Goal: Check status: Check status

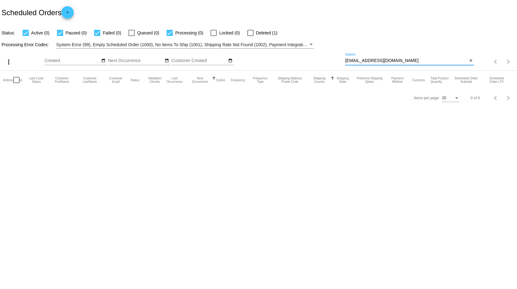
drag, startPoint x: 398, startPoint y: 61, endPoint x: 313, endPoint y: 75, distance: 85.9
click at [313, 75] on app-dashboard-scheduled-orders "Scheduled Orders add Status: Active (0) Paused (0) Failed (0) Queued (0) Proces…" at bounding box center [258, 53] width 517 height 106
type input "m"
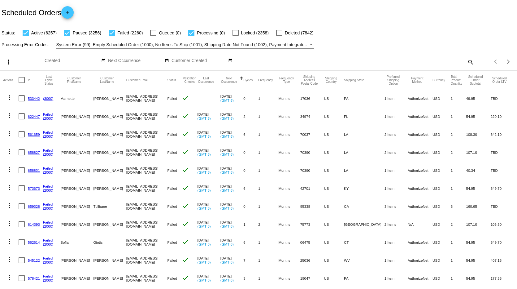
click at [467, 61] on mat-icon "search" at bounding box center [470, 62] width 7 height 10
click at [430, 61] on input "Search" at bounding box center [409, 60] width 129 height 5
paste input "[PERSON_NAME]"
type input "[PERSON_NAME]"
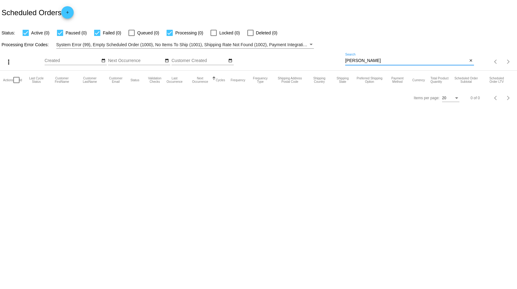
drag, startPoint x: 386, startPoint y: 60, endPoint x: 293, endPoint y: 58, distance: 92.9
click at [293, 57] on div "more_vert Oct Jan Feb Mar [DATE]" at bounding box center [258, 60] width 517 height 22
type input "4439707839"
click at [473, 59] on button "close" at bounding box center [470, 61] width 7 height 7
